Goal: Find specific page/section: Find specific page/section

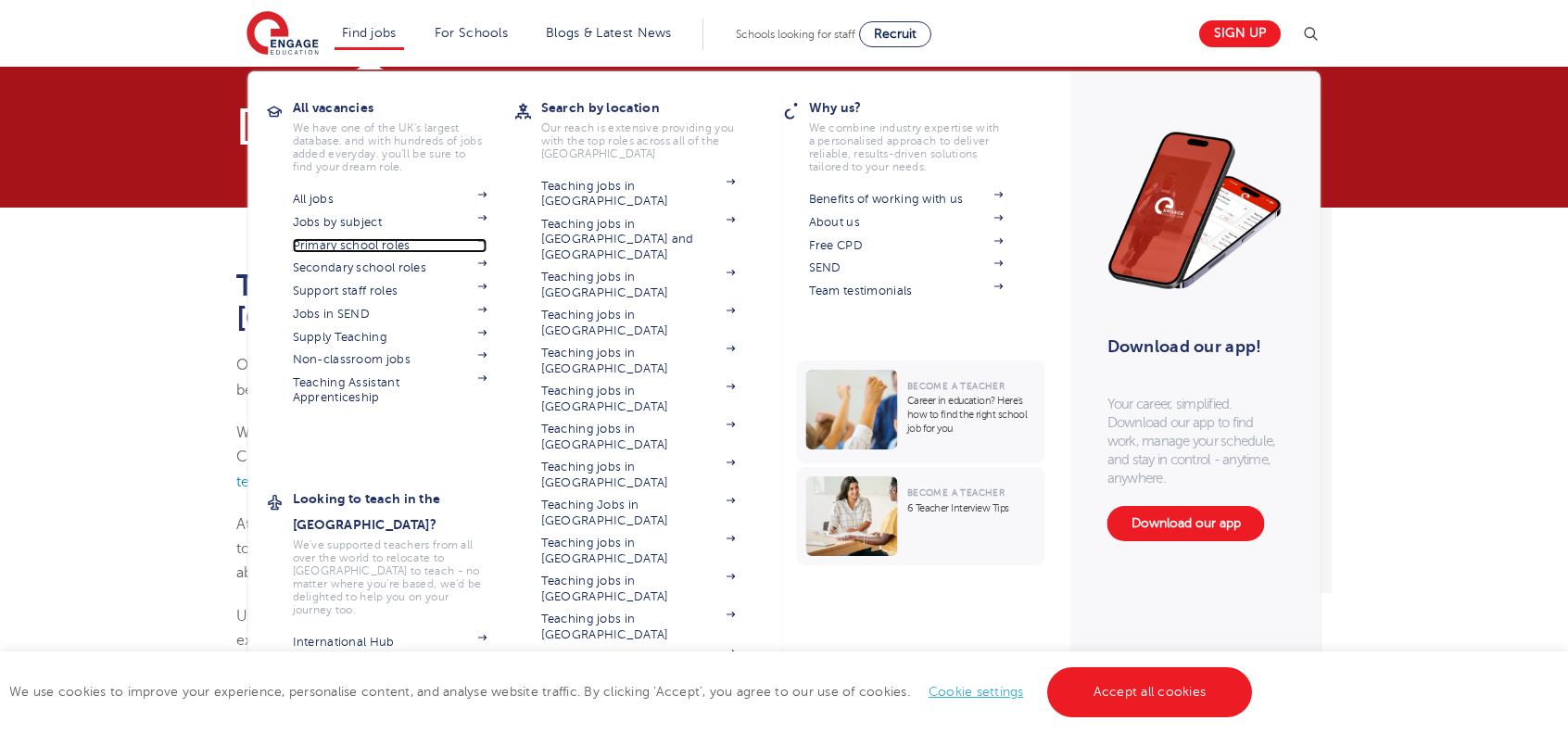
click at [404, 244] on link "Primary school roles" at bounding box center [390, 245] width 195 height 15
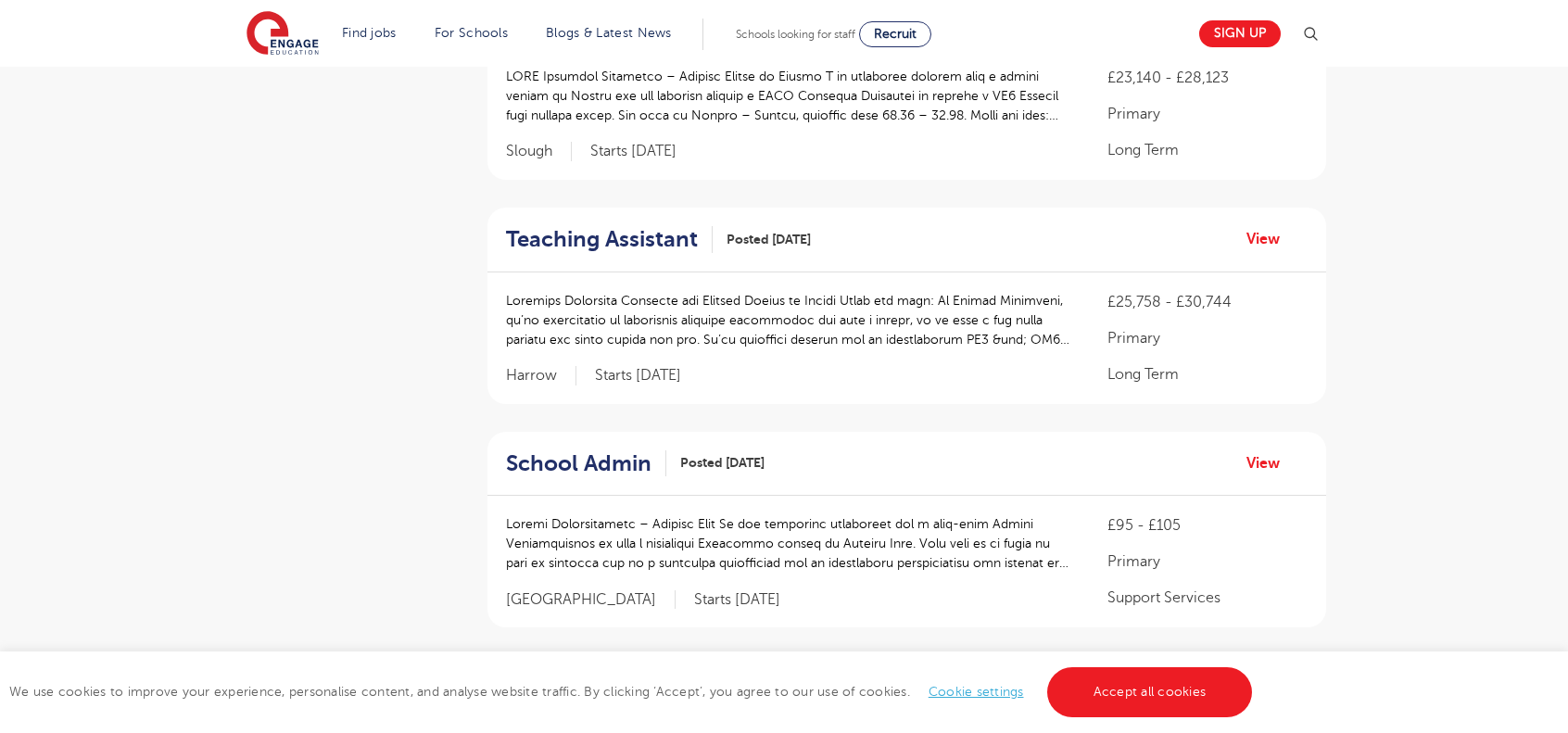
scroll to position [1585, 0]
